Goal: Task Accomplishment & Management: Manage account settings

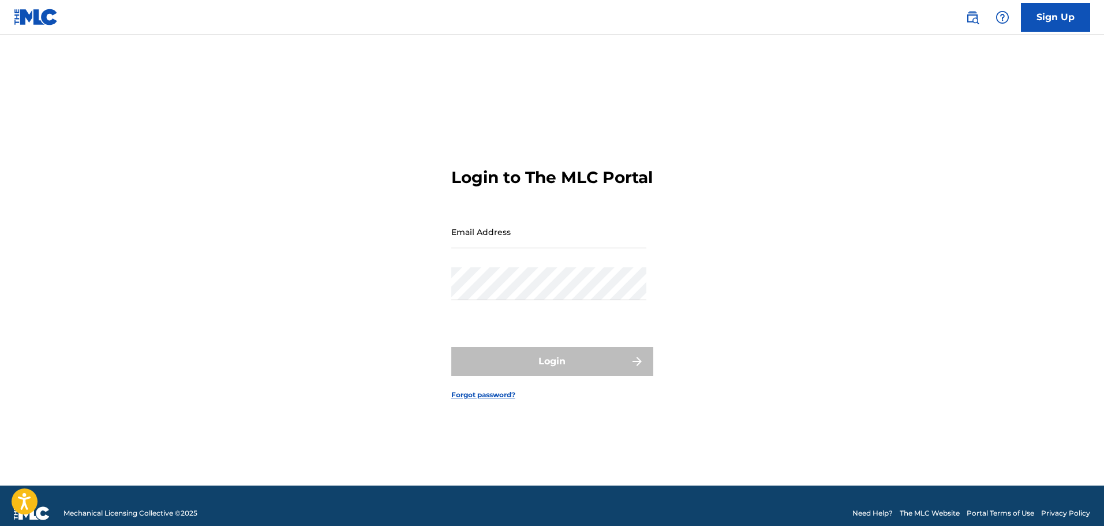
click at [523, 248] on input "Email Address" at bounding box center [548, 231] width 195 height 33
paste input "[PERSON_NAME][EMAIL_ADDRESS][PERSON_NAME][DOMAIN_NAME]"
type input "[PERSON_NAME][EMAIL_ADDRESS][PERSON_NAME][DOMAIN_NAME]"
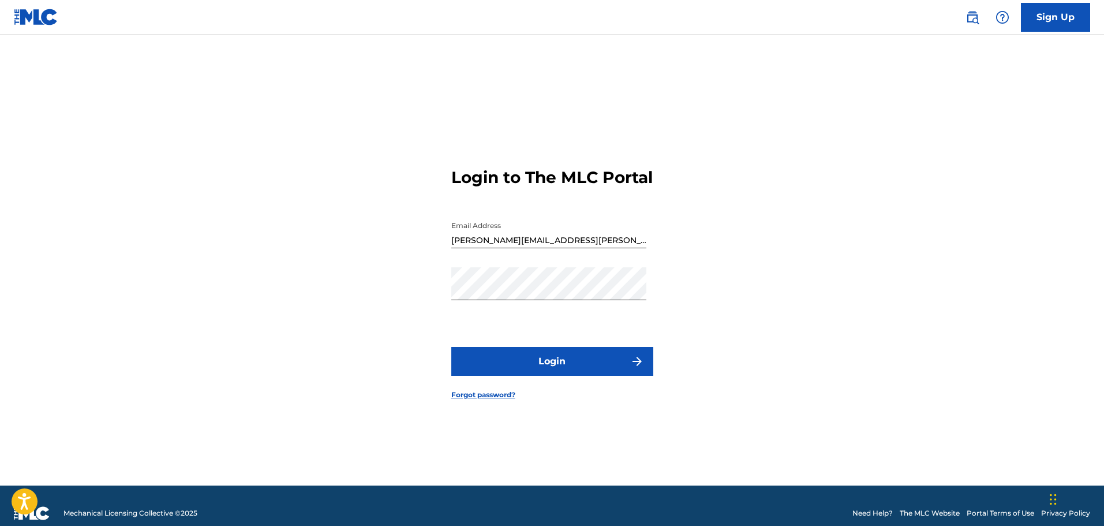
click at [527, 367] on button "Login" at bounding box center [552, 361] width 202 height 29
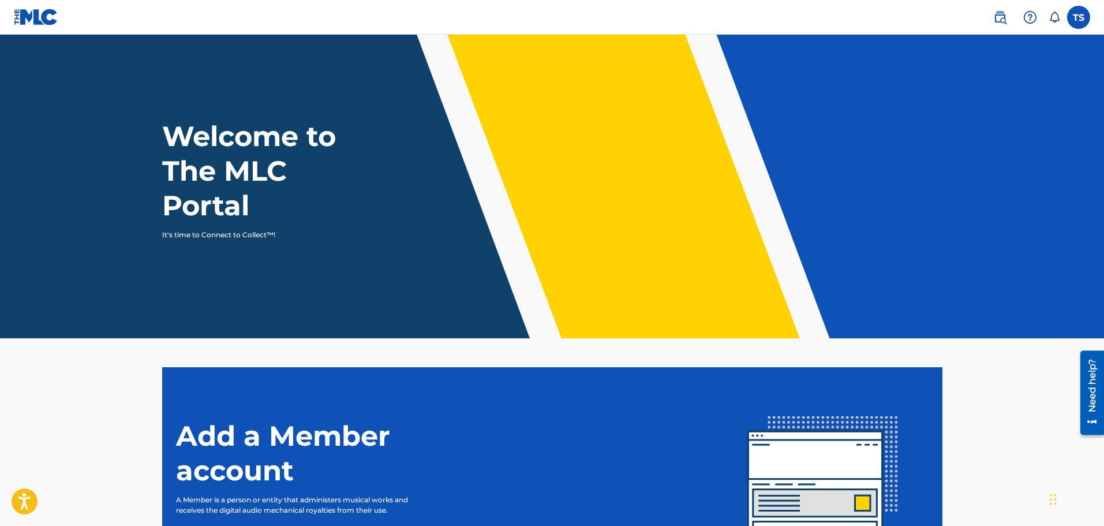
click at [1071, 18] on label at bounding box center [1078, 17] width 23 height 23
click at [1079, 17] on input "TS [PERSON_NAME] [PERSON_NAME][EMAIL_ADDRESS][PERSON_NAME][DOMAIN_NAME] Notific…" at bounding box center [1079, 17] width 0 height 0
click at [1001, 19] on img at bounding box center [1000, 17] width 14 height 14
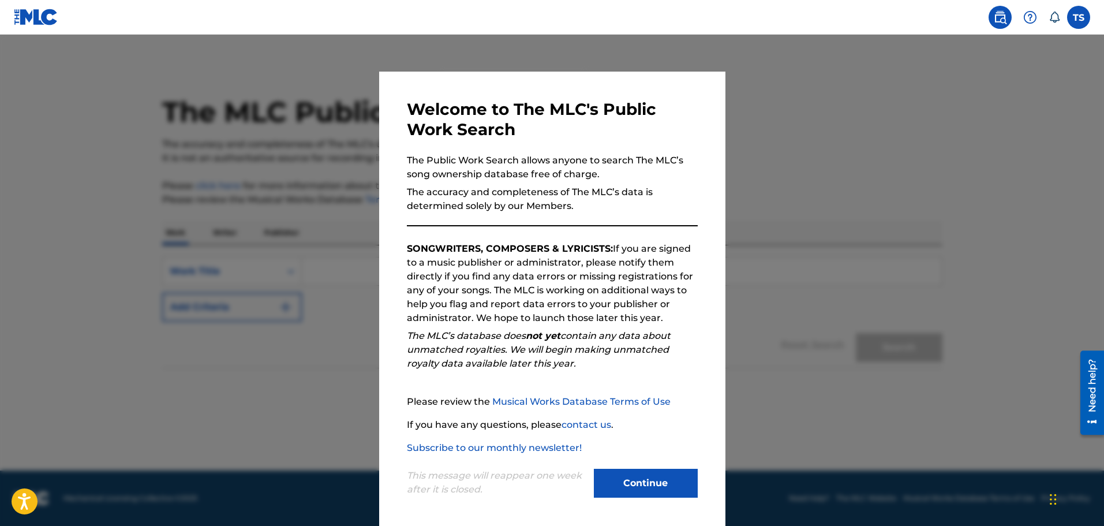
click at [653, 484] on button "Continue" at bounding box center [646, 483] width 104 height 29
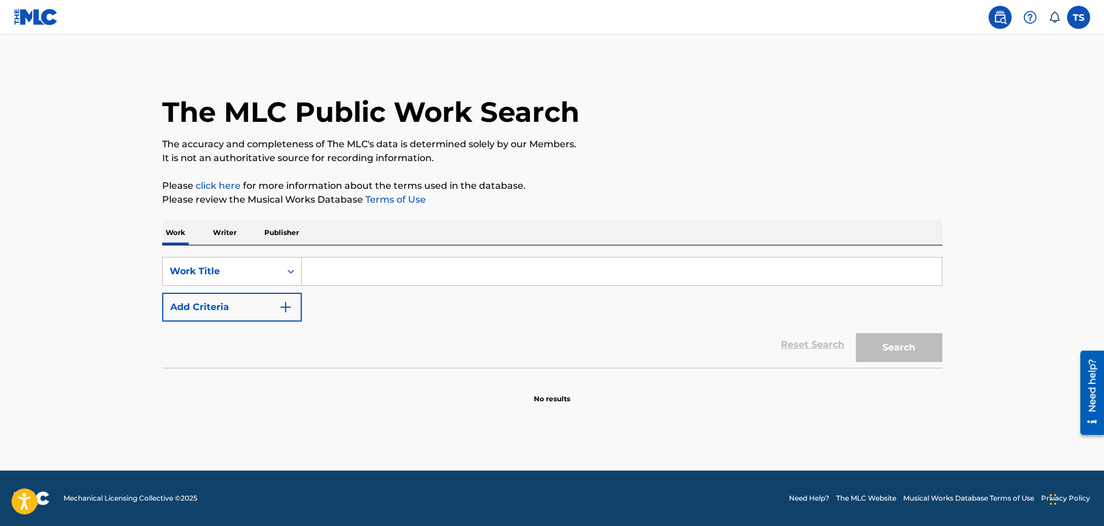
click at [312, 147] on p "The accuracy and completeness of The MLC's data is determined solely by our Mem…" at bounding box center [552, 144] width 780 height 14
click at [983, 19] on div "TS TS [PERSON_NAME] [PERSON_NAME][EMAIL_ADDRESS][PERSON_NAME][DOMAIN_NAME] Noti…" at bounding box center [1036, 17] width 109 height 23
click at [1078, 17] on label at bounding box center [1078, 17] width 23 height 23
click at [1079, 17] on input "TS [PERSON_NAME] [PERSON_NAME][EMAIL_ADDRESS][PERSON_NAME][DOMAIN_NAME] Notific…" at bounding box center [1079, 17] width 0 height 0
click at [1031, 72] on p "[PERSON_NAME]" at bounding box center [1039, 68] width 88 height 14
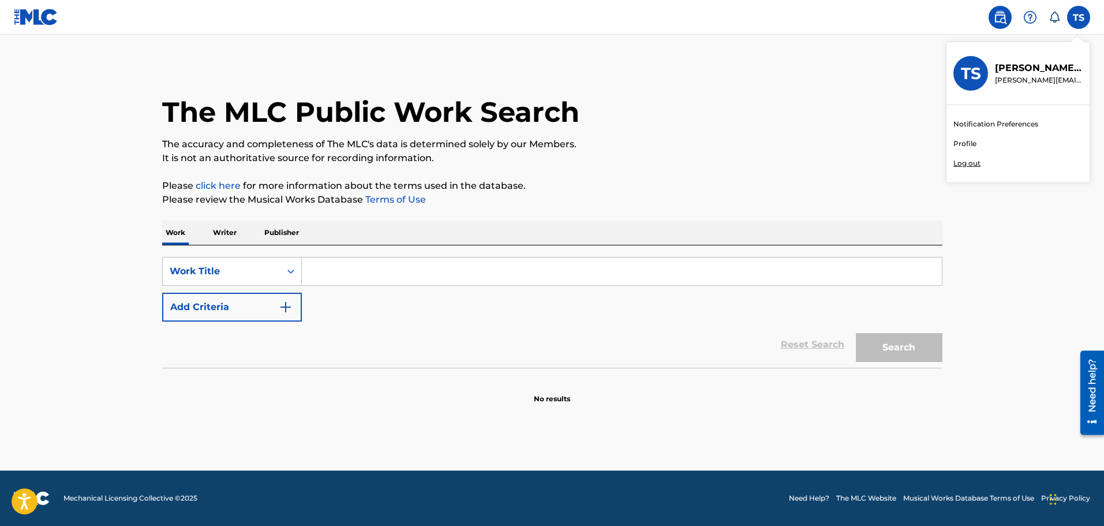
click at [1079, 17] on input "TS [PERSON_NAME] [PERSON_NAME][EMAIL_ADDRESS][PERSON_NAME][DOMAIN_NAME] Notific…" at bounding box center [1079, 17] width 0 height 0
click at [45, 25] on link at bounding box center [36, 17] width 44 height 34
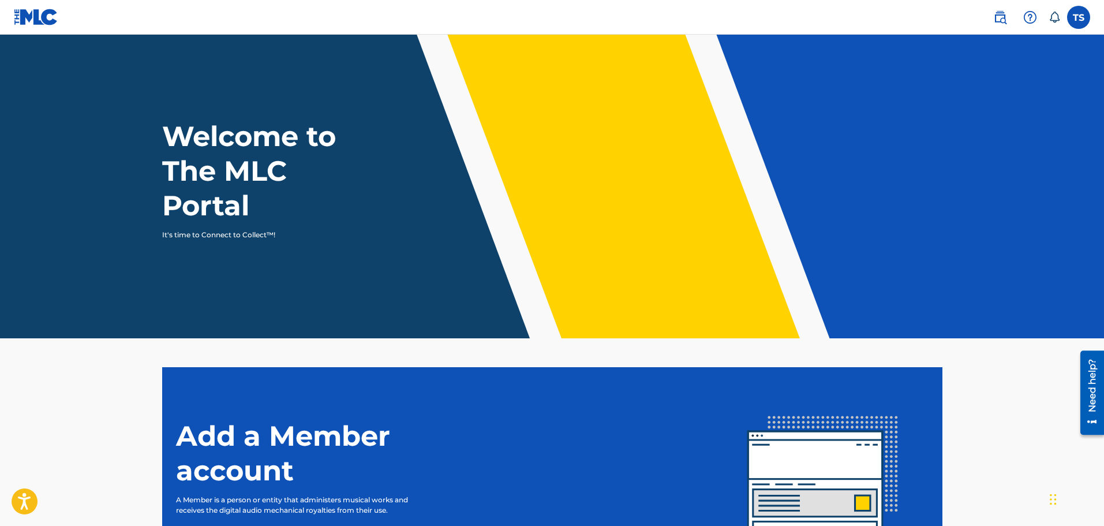
click at [1005, 18] on img at bounding box center [1000, 17] width 14 height 14
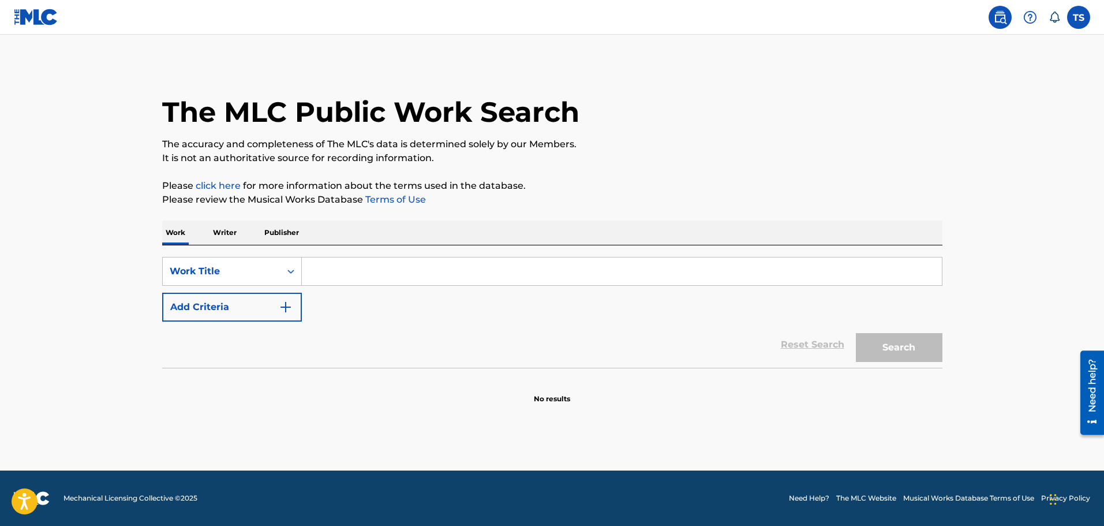
drag, startPoint x: 639, startPoint y: 169, endPoint x: 915, endPoint y: 40, distance: 304.1
click at [640, 169] on div "The MLC Public Work Search The accuracy and completeness of The MLC's data is d…" at bounding box center [552, 233] width 808 height 341
click at [1030, 15] on img at bounding box center [1030, 17] width 14 height 14
click at [1062, 20] on div "TS TS [PERSON_NAME] [PERSON_NAME][EMAIL_ADDRESS][PERSON_NAME][DOMAIN_NAME] Noti…" at bounding box center [1036, 17] width 109 height 23
click at [1054, 19] on icon at bounding box center [1055, 18] width 12 height 12
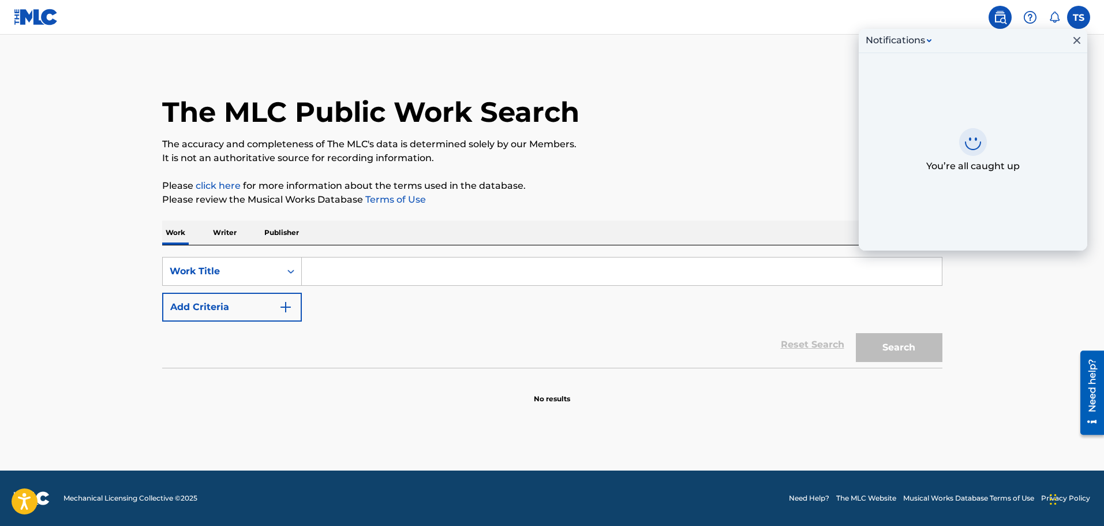
click at [769, 156] on p "It is not an authoritative source for recording information." at bounding box center [552, 158] width 780 height 14
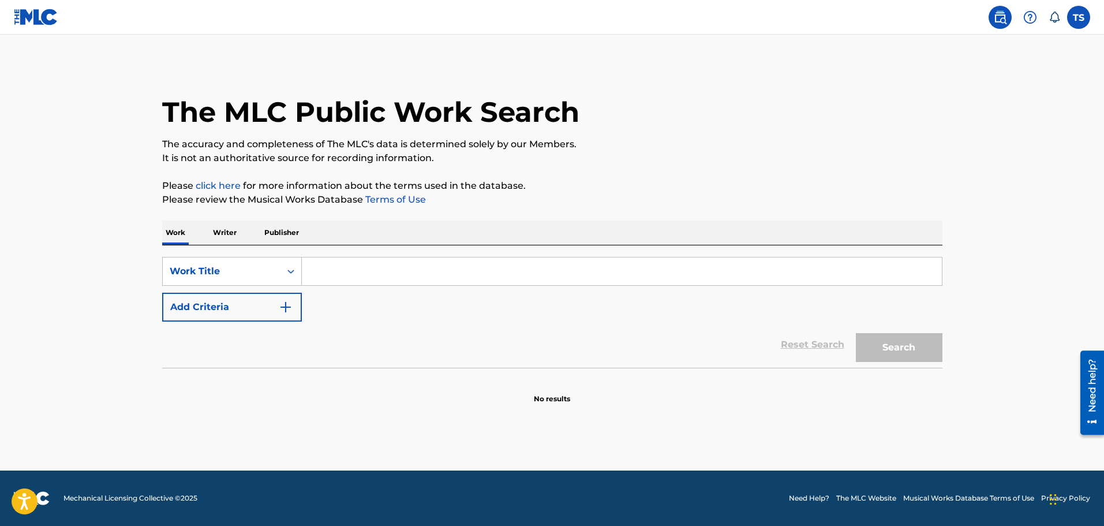
click at [20, 11] on img at bounding box center [36, 17] width 44 height 17
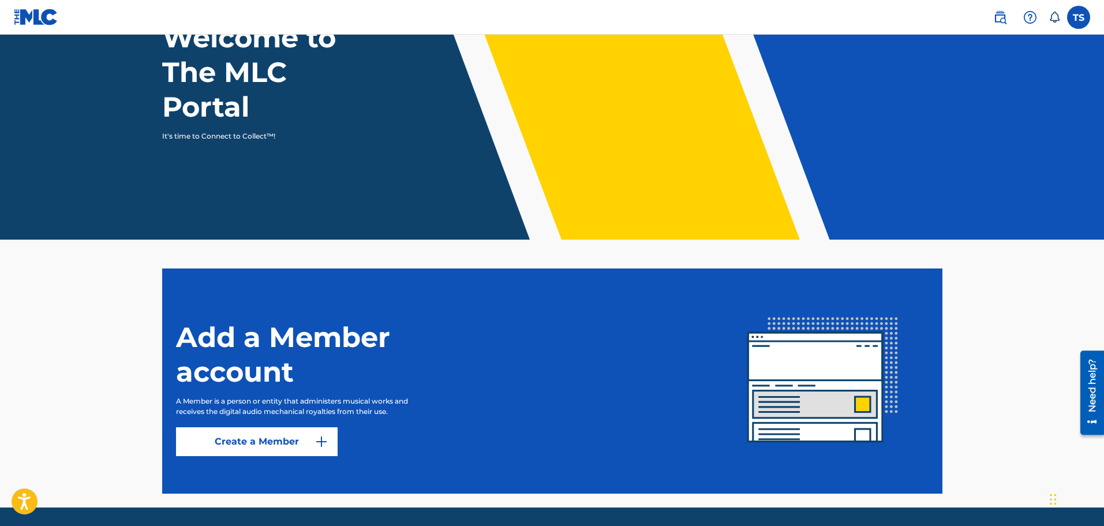
scroll to position [78, 0]
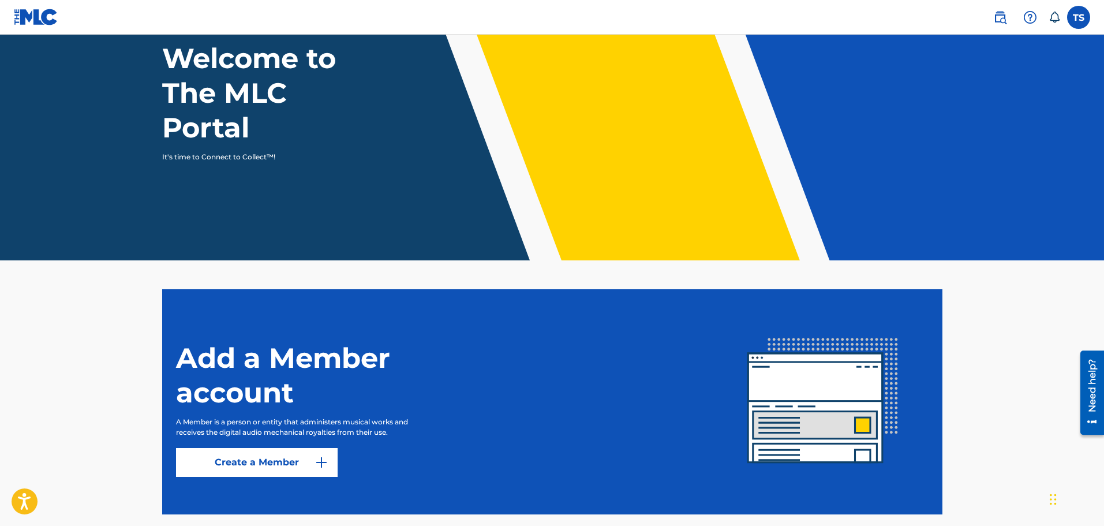
click at [1080, 10] on label at bounding box center [1078, 17] width 23 height 23
click at [1079, 17] on input "TS [PERSON_NAME] [PERSON_NAME][EMAIL_ADDRESS][PERSON_NAME][DOMAIN_NAME] Notific…" at bounding box center [1079, 17] width 0 height 0
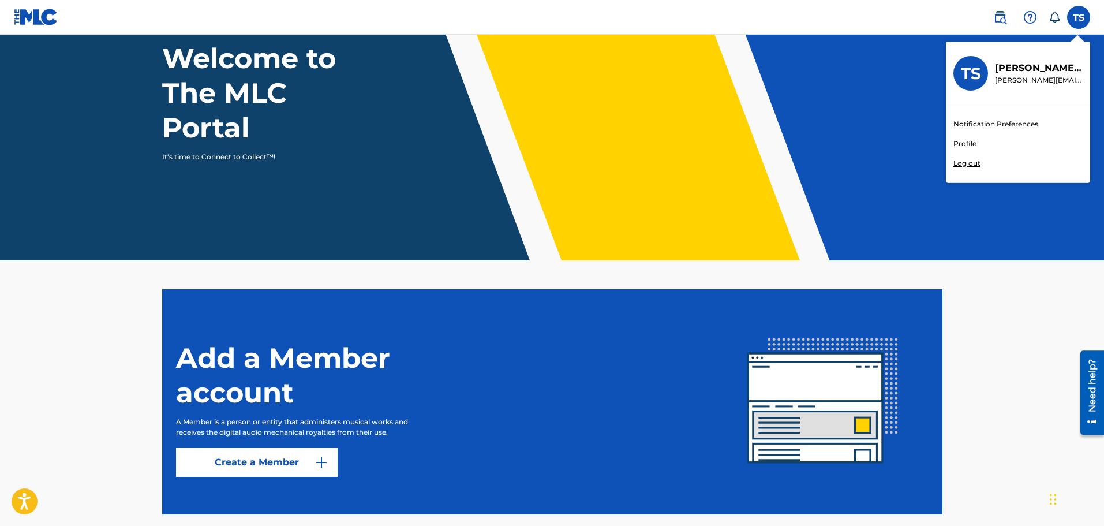
click at [971, 140] on link "Profile" at bounding box center [964, 144] width 23 height 10
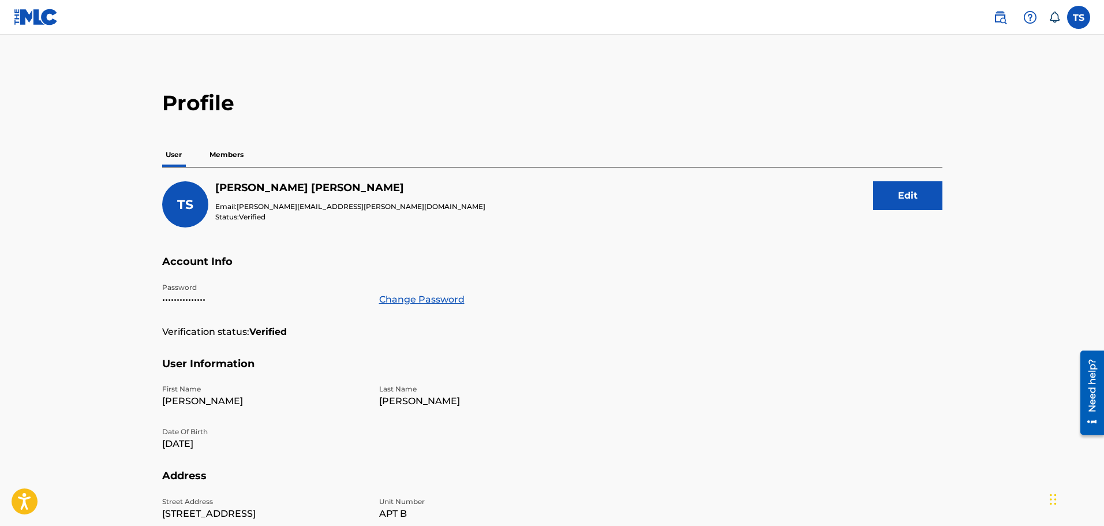
click at [223, 159] on p "Members" at bounding box center [226, 155] width 41 height 24
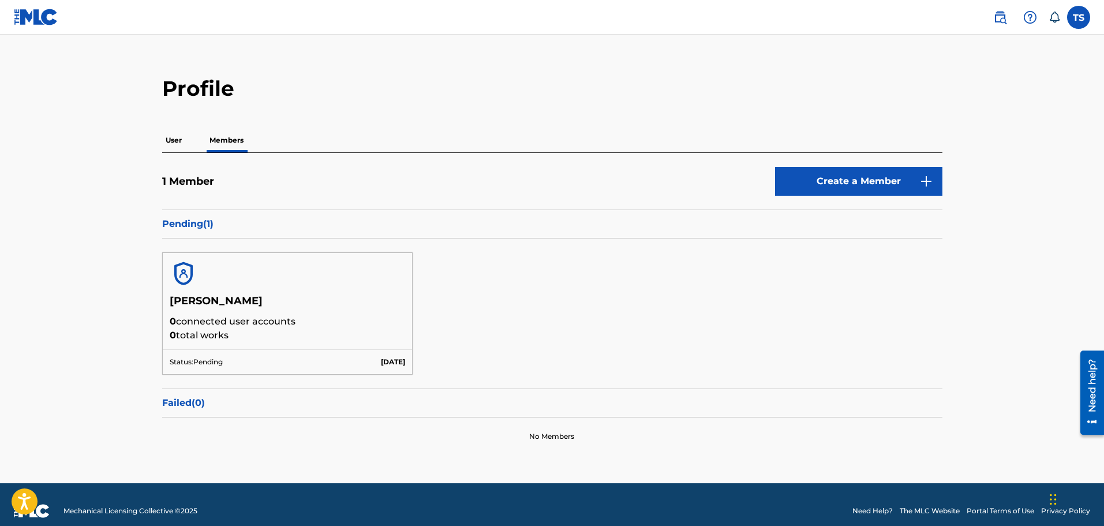
scroll to position [27, 0]
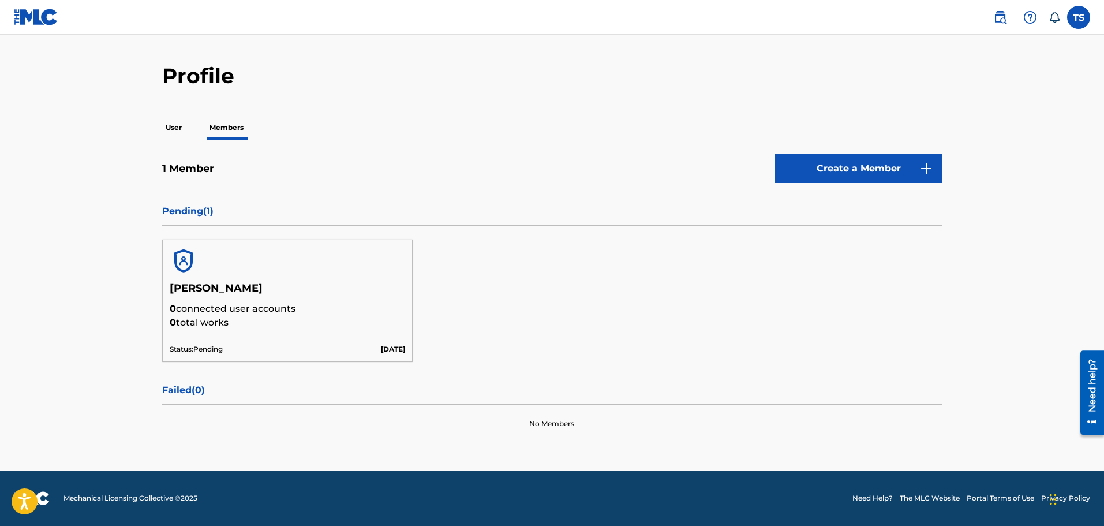
click at [223, 324] on p "0 total works" at bounding box center [288, 323] width 236 height 14
click at [250, 286] on h5 "[PERSON_NAME]" at bounding box center [288, 292] width 236 height 20
